Goal: Information Seeking & Learning: Learn about a topic

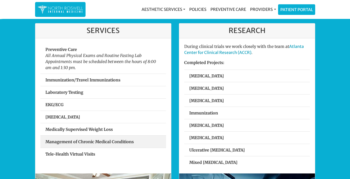
scroll to position [147, 0]
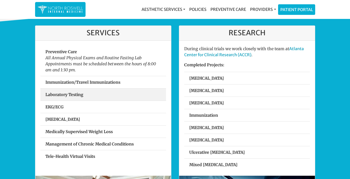
click at [75, 94] on strong "Laboratory Testing" at bounding box center [64, 94] width 38 height 5
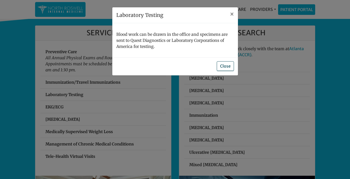
click at [224, 64] on button "Close" at bounding box center [225, 66] width 17 height 10
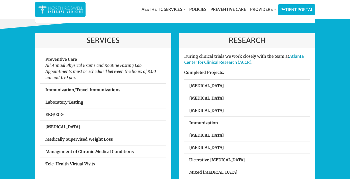
scroll to position [140, 0]
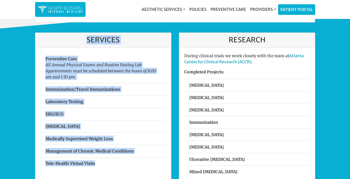
drag, startPoint x: 87, startPoint y: 40, endPoint x: 108, endPoint y: 173, distance: 135.5
click at [108, 173] on div "Services Preventive Care All Annual Physical Exams and Routine Fasting Lab Appo…" at bounding box center [103, 137] width 136 height 209
copy div "Services Preventive Care All Annual Physical Exams and Routine Fasting Lab Appo…"
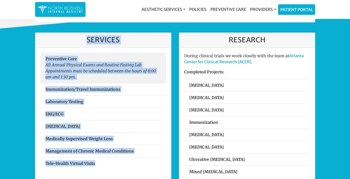
click at [104, 66] on em "All Annual Physical Exams and Routine Fasting Lab Appointments must be schedule…" at bounding box center [100, 70] width 110 height 17
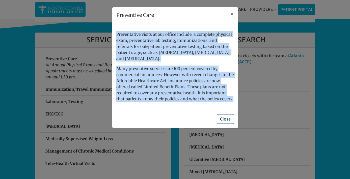
drag, startPoint x: 117, startPoint y: 33, endPoint x: 233, endPoint y: 99, distance: 133.9
click at [233, 99] on div "Preventative visits at our office include, a complete physical exam, preventati…" at bounding box center [175, 66] width 126 height 87
copy div "Preventative visits at our office include, a complete physical exam, preventati…"
click at [226, 114] on button "Close" at bounding box center [225, 119] width 17 height 10
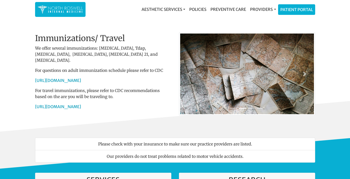
scroll to position [0, 0]
click at [66, 9] on img at bounding box center [60, 10] width 45 height 10
click at [223, 10] on link "Preventive Care" at bounding box center [228, 9] width 40 height 10
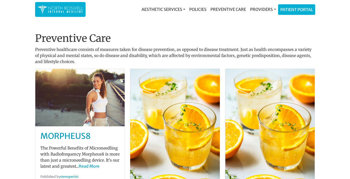
click at [61, 11] on img at bounding box center [60, 10] width 45 height 10
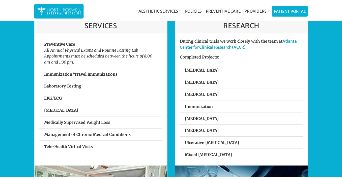
scroll to position [154, 0]
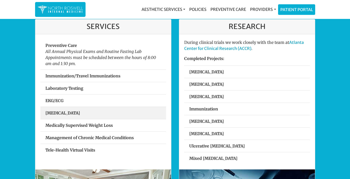
click at [65, 111] on strong "[MEDICAL_DATA]" at bounding box center [62, 112] width 35 height 5
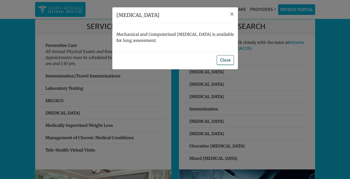
click at [223, 59] on button "Close" at bounding box center [225, 60] width 17 height 10
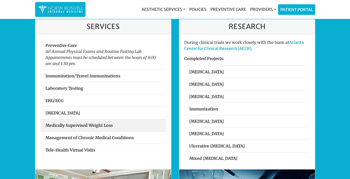
click at [82, 125] on strong "Medically Supervised Weight Loss" at bounding box center [78, 125] width 67 height 5
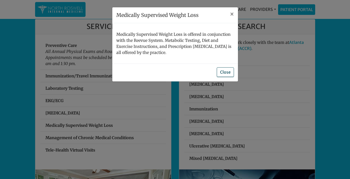
click at [224, 72] on button "Close" at bounding box center [225, 72] width 17 height 10
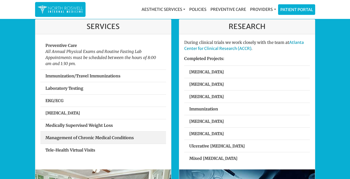
click at [68, 137] on strong "Management of Chronic Medical Conditions" at bounding box center [89, 137] width 88 height 5
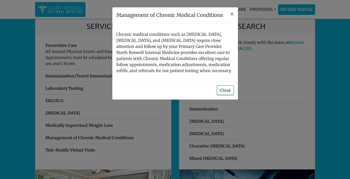
click at [225, 90] on button "Close" at bounding box center [225, 90] width 17 height 10
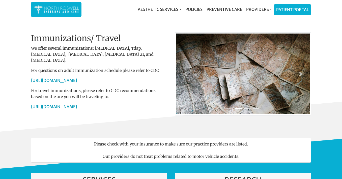
scroll to position [0, 0]
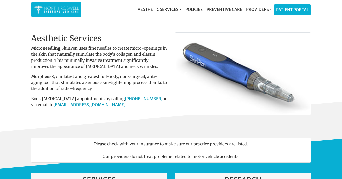
click at [57, 9] on img at bounding box center [56, 10] width 45 height 10
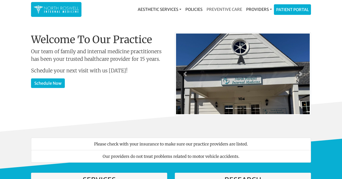
click at [231, 11] on link "Preventive Care" at bounding box center [224, 9] width 40 height 10
